Goal: Task Accomplishment & Management: Use online tool/utility

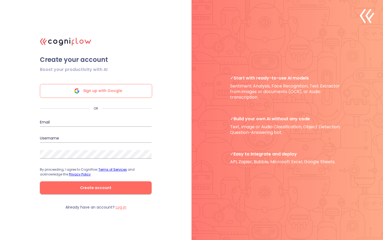
click at [107, 93] on span "Sign up with Google" at bounding box center [102, 90] width 39 height 13
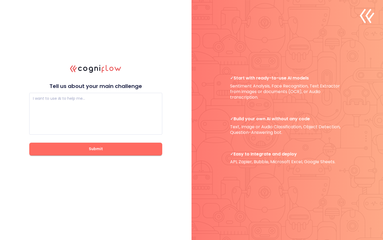
click at [103, 151] on span "Submit" at bounding box center [96, 148] width 116 height 7
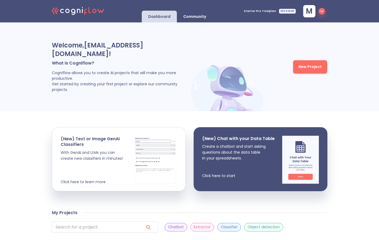
click at [310, 70] on span "New Project" at bounding box center [310, 66] width 23 height 7
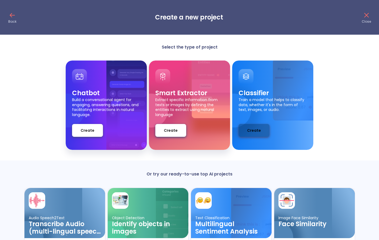
click at [252, 131] on span "Create" at bounding box center [254, 130] width 14 height 7
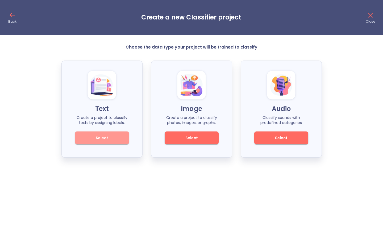
click at [106, 139] on span "Select" at bounding box center [102, 137] width 36 height 7
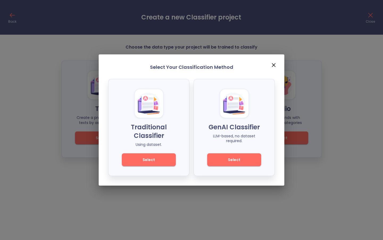
click at [274, 63] on icon "close" at bounding box center [274, 65] width 6 height 6
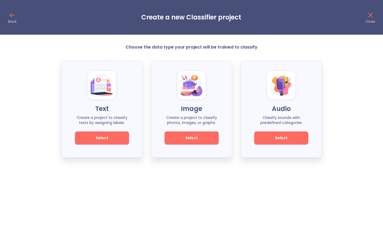
click at [13, 15] on icon at bounding box center [12, 15] width 9 height 9
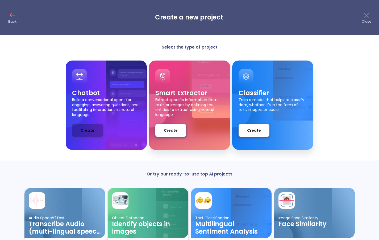
click at [93, 132] on span "Create" at bounding box center [88, 130] width 14 height 7
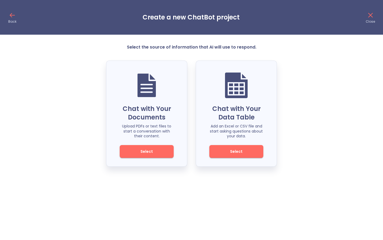
click at [13, 15] on icon at bounding box center [12, 15] width 9 height 9
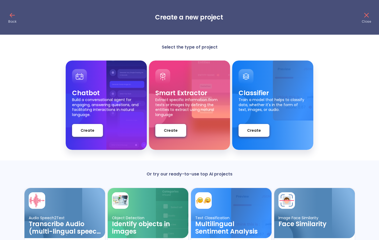
scroll to position [50, 0]
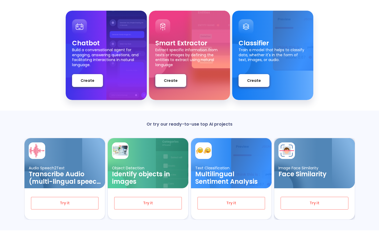
click at [320, 204] on span "Try it" at bounding box center [315, 202] width 50 height 7
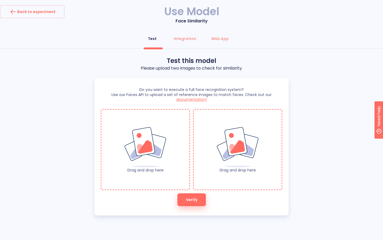
click at [148, 145] on img at bounding box center [145, 146] width 43 height 41
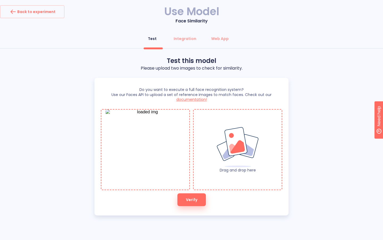
click at [193, 196] on span "Verify" at bounding box center [191, 199] width 11 height 7
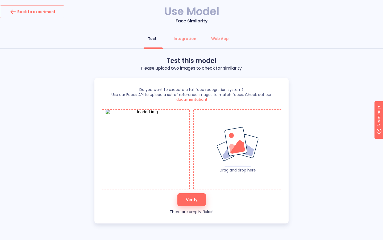
click at [237, 138] on img at bounding box center [237, 146] width 43 height 41
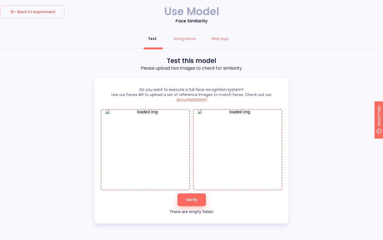
click at [192, 195] on button "Verify" at bounding box center [192, 199] width 28 height 13
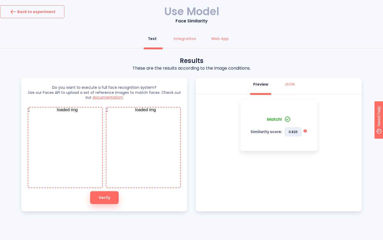
click at [36, 13] on div "Back to experiment" at bounding box center [32, 11] width 47 height 9
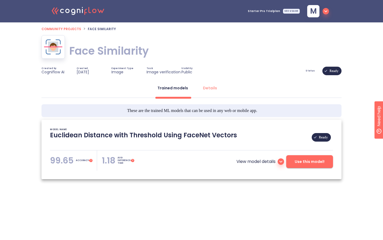
type textarea "[[DATE] 14:49:35]- Pretrained Model: Facenet512 [[DATE] 14:49:35]- Model pretra…"
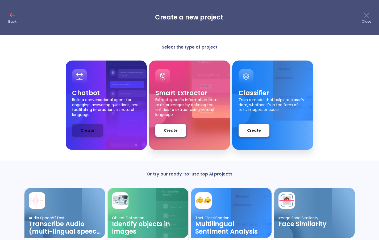
click at [89, 130] on span "Create" at bounding box center [88, 130] width 14 height 7
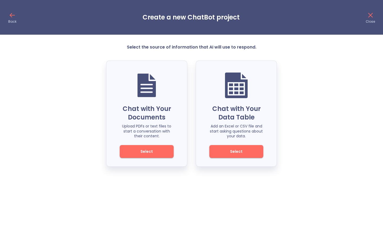
click at [11, 15] on icon at bounding box center [12, 15] width 4 height 0
